Goal: Information Seeking & Learning: Stay updated

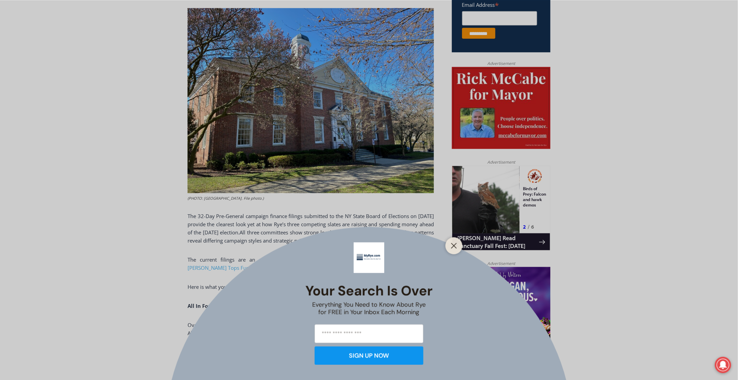
scroll to position [301, 0]
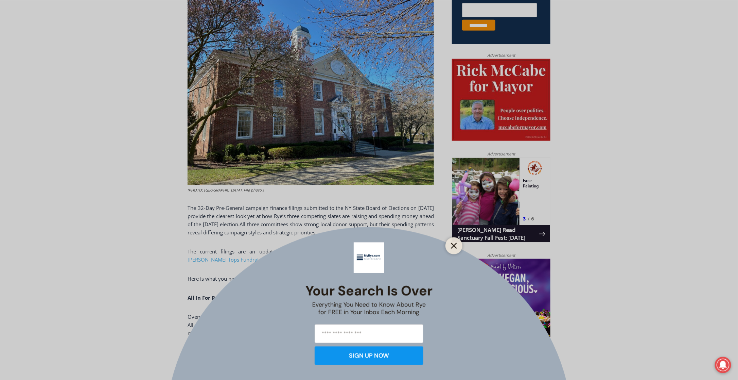
click at [456, 246] on icon "Close" at bounding box center [454, 245] width 6 height 6
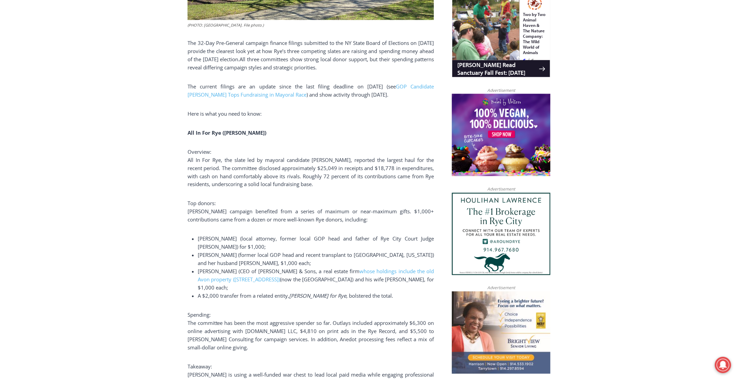
scroll to position [472, 0]
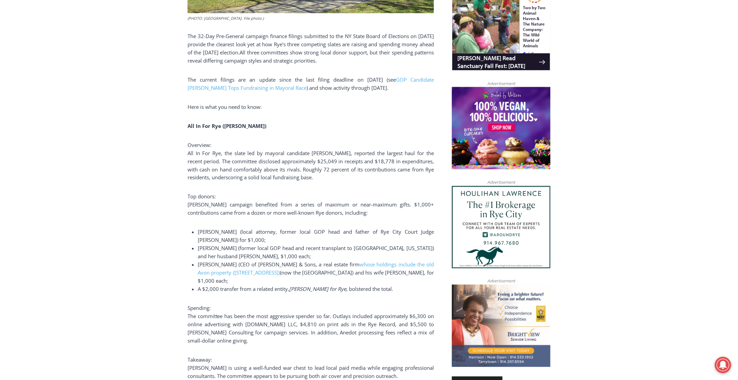
drag, startPoint x: 738, startPoint y: 97, endPoint x: 738, endPoint y: 102, distance: 5.1
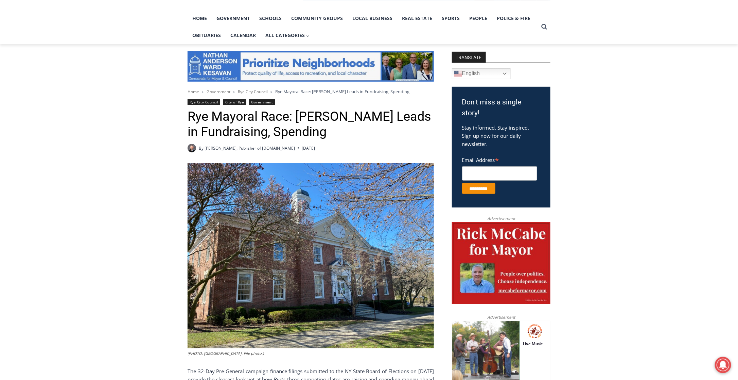
scroll to position [0, 0]
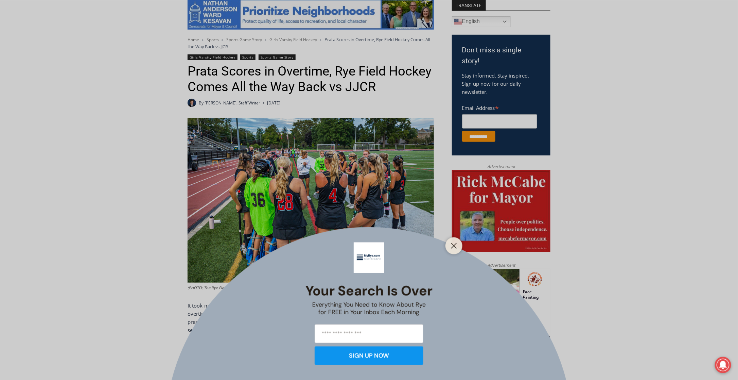
scroll to position [192, 0]
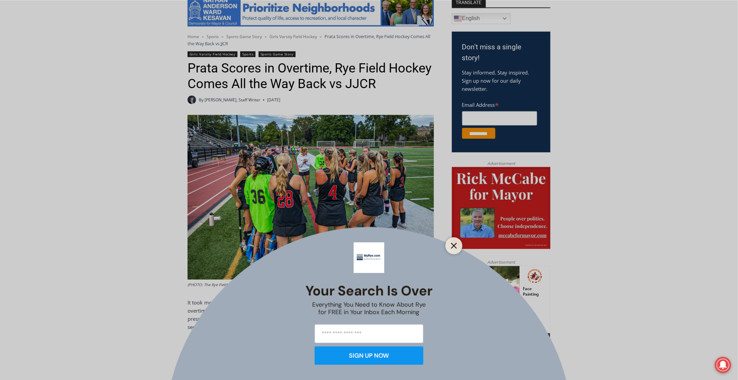
click at [451, 246] on icon "Close" at bounding box center [454, 245] width 6 height 6
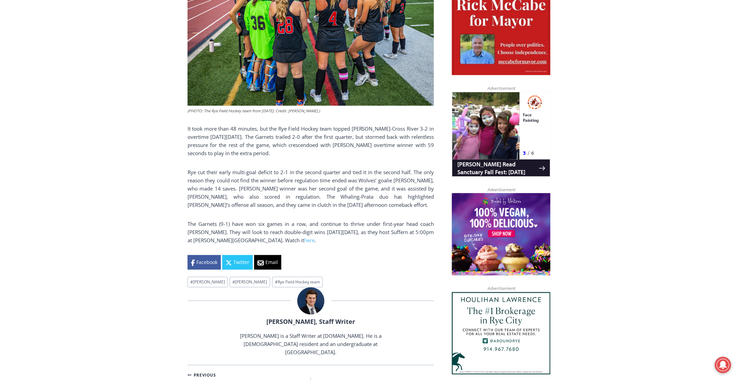
scroll to position [0, 0]
